Goal: Information Seeking & Learning: Check status

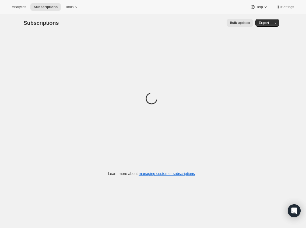
scroll to position [2, 0]
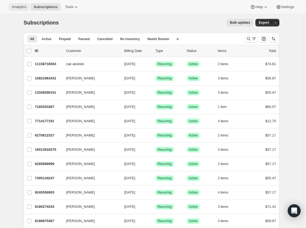
click at [22, 5] on button "Analytics" at bounding box center [19, 7] width 21 height 8
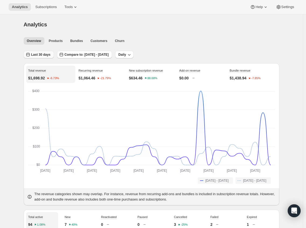
click at [46, 55] on span "Last 30 days" at bounding box center [40, 55] width 19 height 4
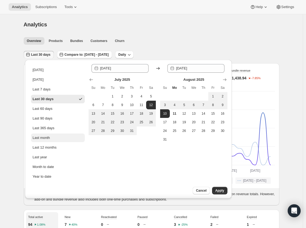
click at [67, 140] on button "Last month" at bounding box center [58, 138] width 54 height 9
type input "[DATE]"
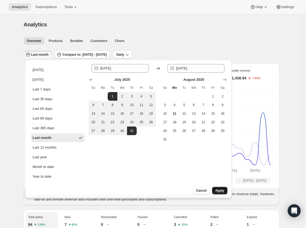
click at [227, 189] on button "Apply" at bounding box center [219, 191] width 15 height 8
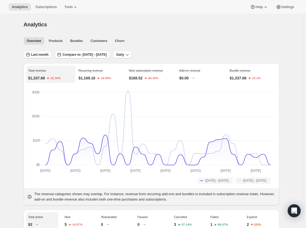
click at [36, 54] on span "Last month" at bounding box center [40, 55] width 18 height 4
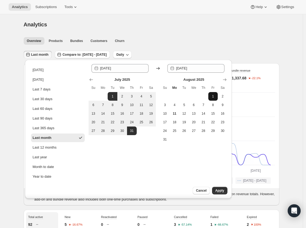
click at [211, 100] on button "1" at bounding box center [213, 96] width 10 height 9
type input "[DATE]"
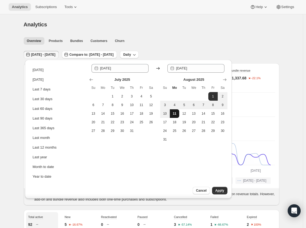
click at [177, 114] on button "11" at bounding box center [175, 113] width 10 height 9
type input "[DATE]"
click at [214, 190] on button "Apply" at bounding box center [219, 191] width 15 height 8
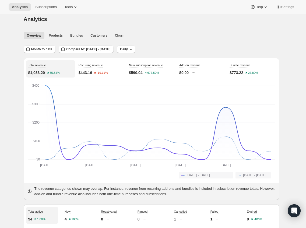
scroll to position [6, 0]
click at [40, 44] on div "Month to date Compare to: [DATE] - [DATE] Daily" at bounding box center [152, 47] width 256 height 12
click at [44, 50] on span "Month to date" at bounding box center [41, 49] width 21 height 4
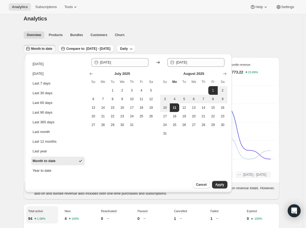
scroll to position [5, 0]
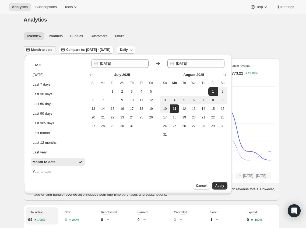
click at [74, 221] on icon "100%" at bounding box center [74, 220] width 11 height 4
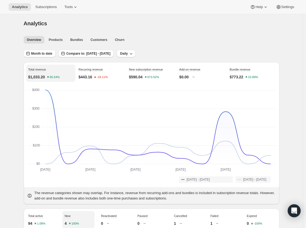
scroll to position [0, 0]
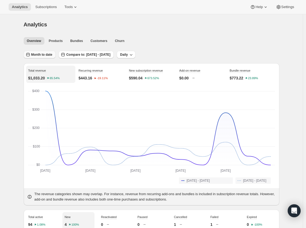
click at [51, 58] on button "Month to date" at bounding box center [40, 55] width 32 height 8
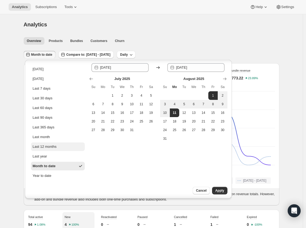
scroll to position [1, 0]
click at [59, 139] on button "Last month" at bounding box center [58, 137] width 54 height 9
type input "[DATE]"
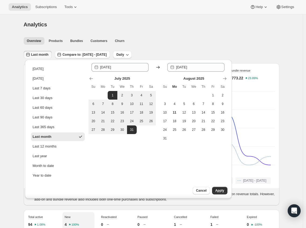
scroll to position [0, 0]
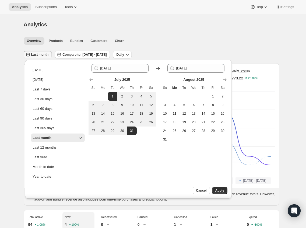
click at [221, 191] on span "Apply" at bounding box center [219, 191] width 9 height 4
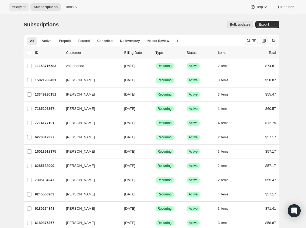
click at [26, 7] on span "Analytics" at bounding box center [19, 7] width 14 height 4
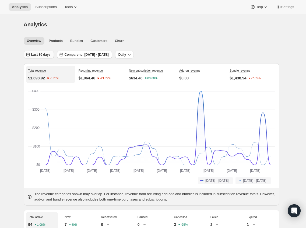
click at [46, 57] on span "Last 30 days" at bounding box center [40, 55] width 19 height 4
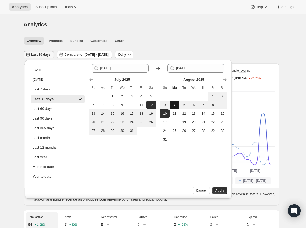
click at [176, 107] on button "4" at bounding box center [175, 105] width 10 height 9
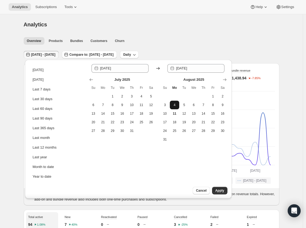
type input "[DATE]"
click at [176, 111] on button "11" at bounding box center [175, 113] width 10 height 9
type input "[DATE]"
click at [222, 190] on span "Apply" at bounding box center [219, 191] width 9 height 4
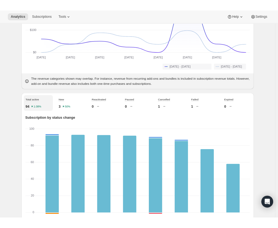
scroll to position [160, 0]
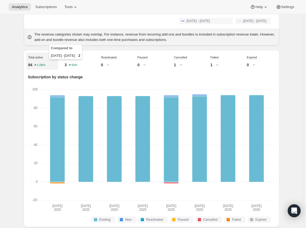
click at [77, 64] on text "50%" at bounding box center [74, 65] width 6 height 3
